Goal: Task Accomplishment & Management: Use online tool/utility

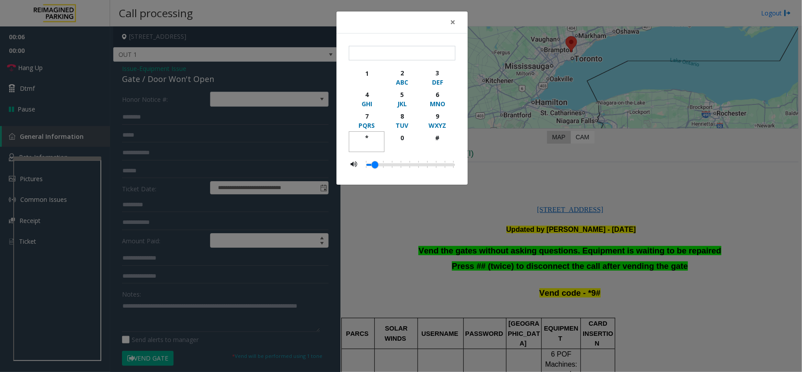
click at [363, 137] on div "*" at bounding box center [366, 137] width 24 height 9
click at [438, 117] on div "9" at bounding box center [437, 115] width 24 height 9
click at [431, 142] on div "#" at bounding box center [437, 137] width 24 height 9
type input "***"
click at [449, 24] on button "×" at bounding box center [453, 22] width 18 height 22
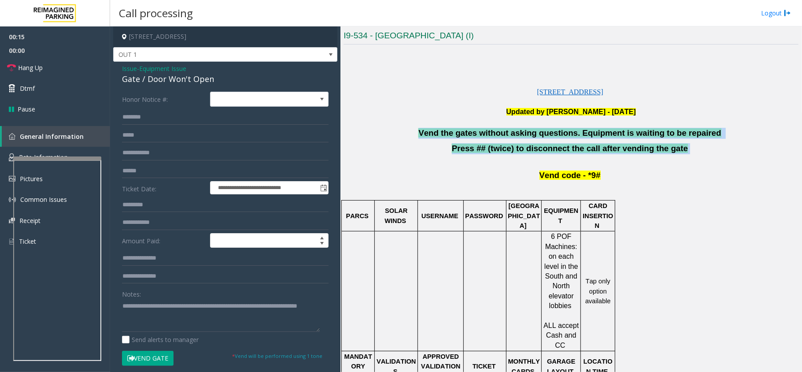
drag, startPoint x: 411, startPoint y: 122, endPoint x: 701, endPoint y: 147, distance: 291.1
click at [701, 147] on div "[STREET_ADDRESS] Updated by [PERSON_NAME] - [DATE] Vend the gates without askin…" at bounding box center [570, 344] width 455 height 593
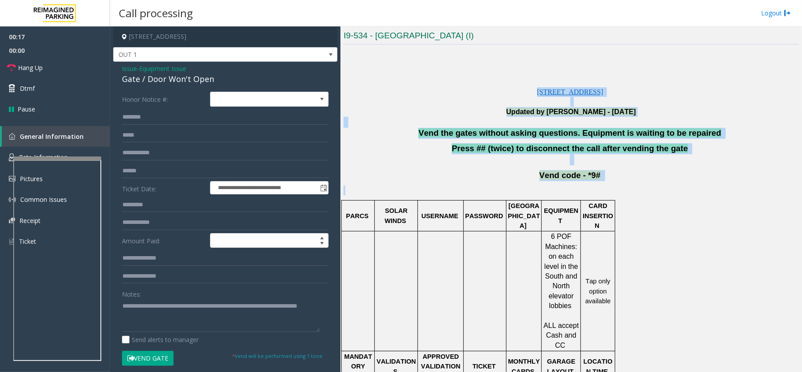
drag, startPoint x: 489, startPoint y: 90, endPoint x: 712, endPoint y: 182, distance: 241.4
click at [712, 182] on div "[STREET_ADDRESS] Updated by [PERSON_NAME] - [DATE] Vend the gates without askin…" at bounding box center [570, 344] width 455 height 593
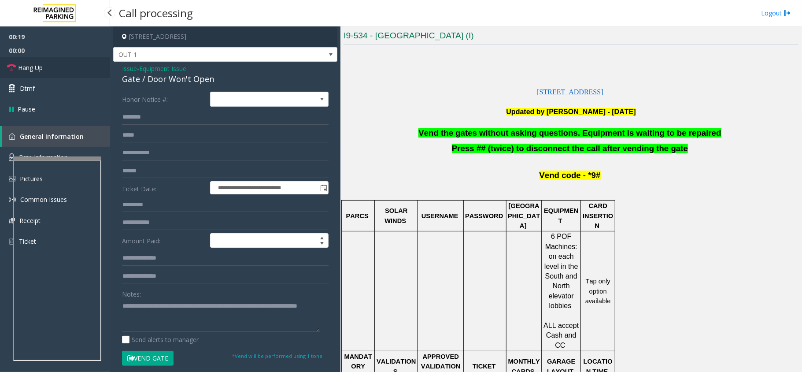
click at [64, 65] on link "Hang Up" at bounding box center [55, 67] width 110 height 21
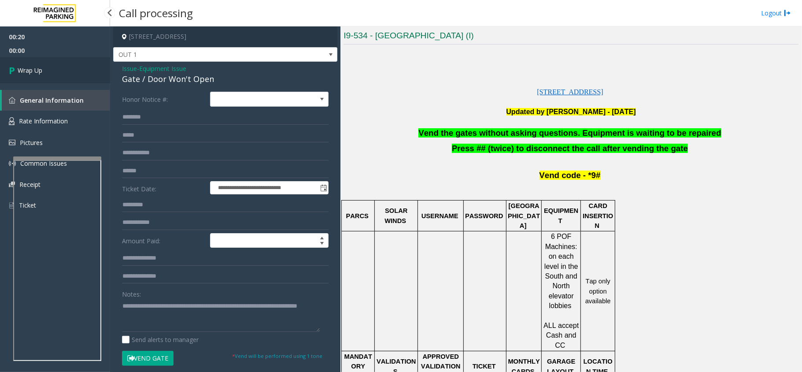
click at [64, 65] on link "Wrap Up" at bounding box center [55, 70] width 110 height 26
